Goal: Find specific page/section: Find specific page/section

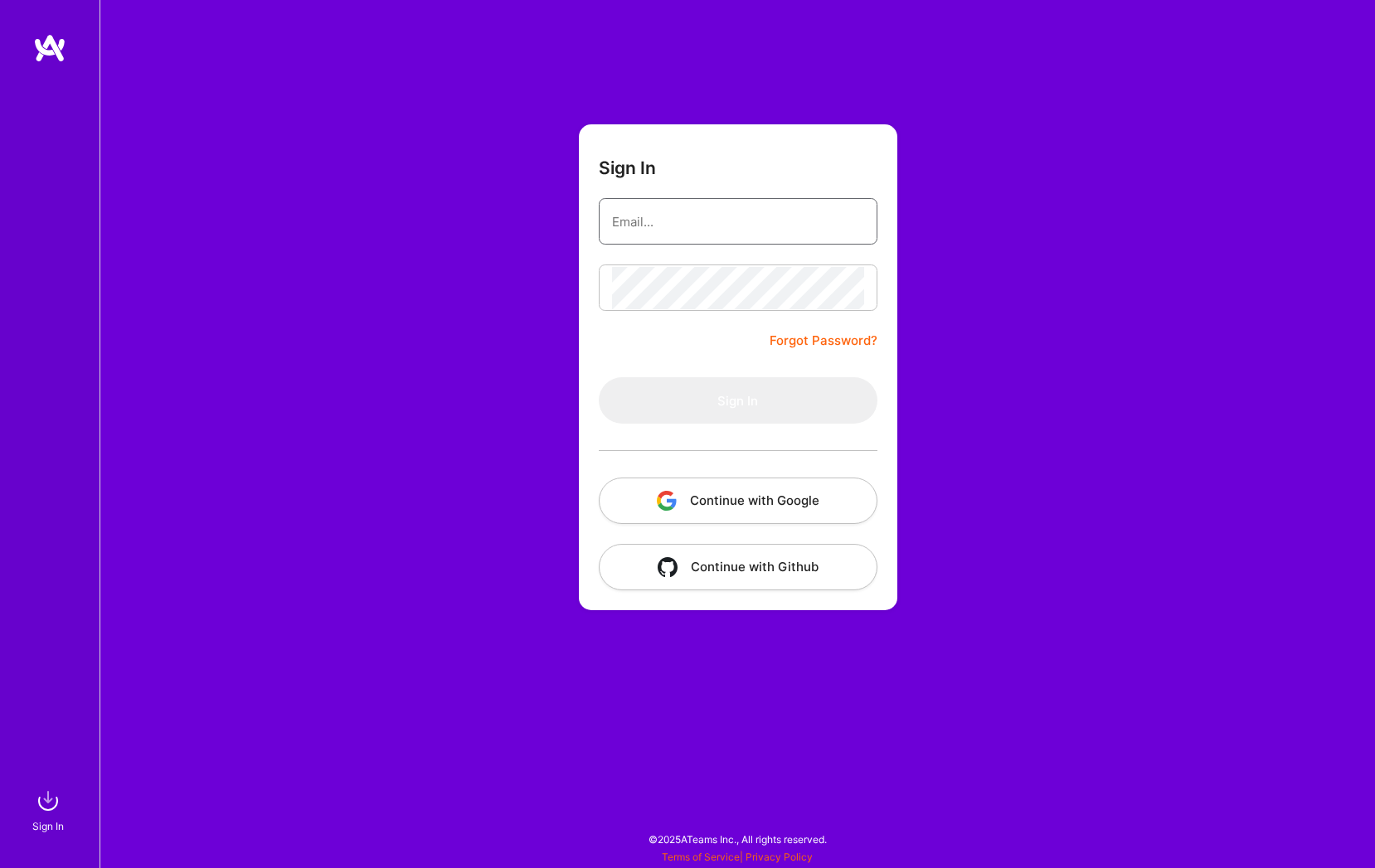
click at [705, 205] on input "email" at bounding box center [738, 222] width 252 height 42
click at [785, 474] on div at bounding box center [738, 451] width 279 height 54
click at [786, 492] on button "Continue with Google" at bounding box center [738, 501] width 279 height 46
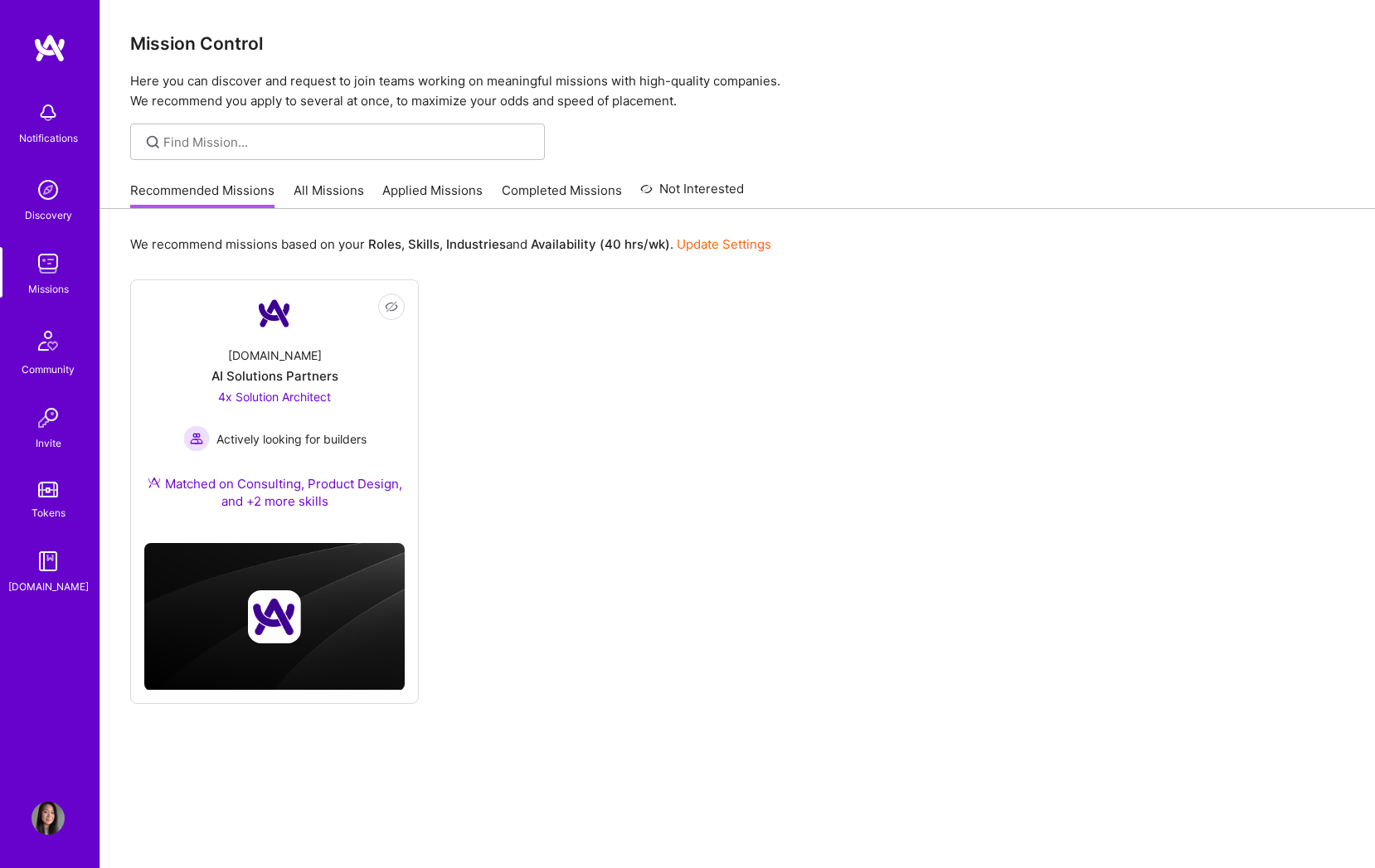
click at [423, 193] on link "Applied Missions" at bounding box center [433, 195] width 100 height 28
